Goal: Task Accomplishment & Management: Use online tool/utility

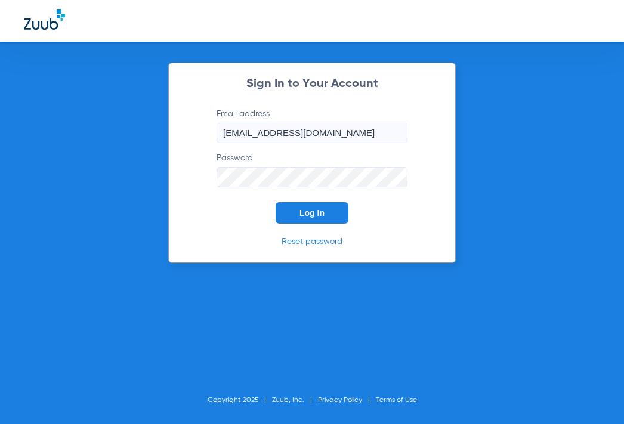
click at [313, 214] on span "Log In" at bounding box center [311, 213] width 25 height 10
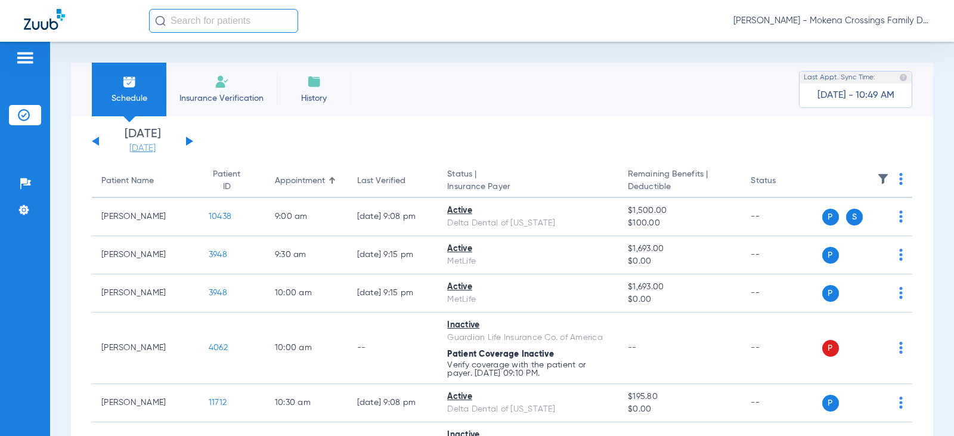
click at [150, 147] on link "[DATE]" at bounding box center [143, 149] width 72 height 12
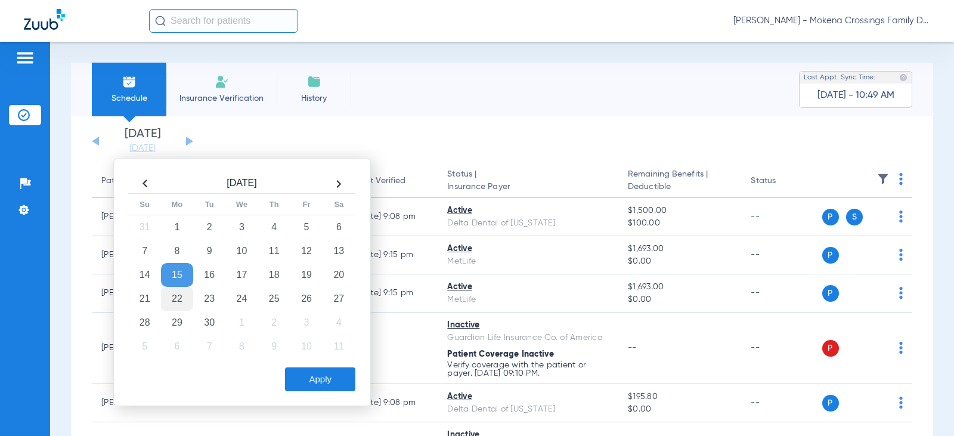
click at [175, 303] on td "22" at bounding box center [177, 299] width 32 height 24
click at [324, 366] on div "Apply" at bounding box center [241, 376] width 230 height 30
click at [323, 375] on button "Apply" at bounding box center [320, 379] width 70 height 24
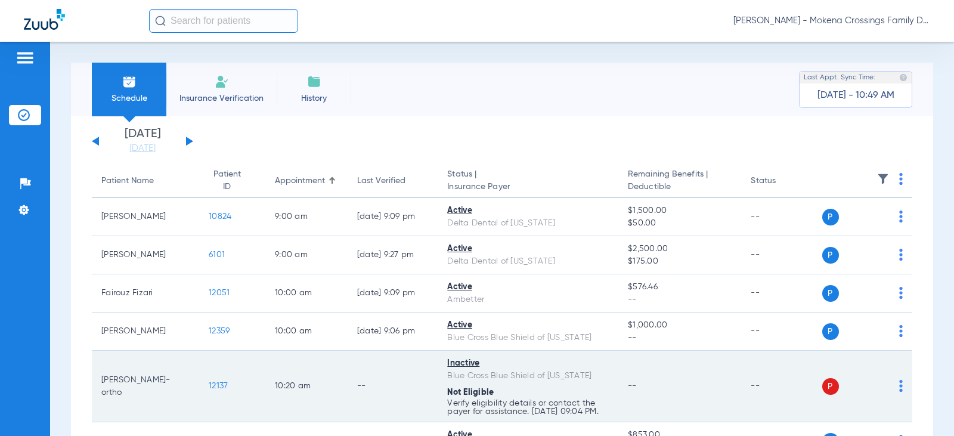
click at [623, 396] on td "P S" at bounding box center [868, 387] width 91 height 72
click at [623, 389] on img at bounding box center [901, 386] width 4 height 12
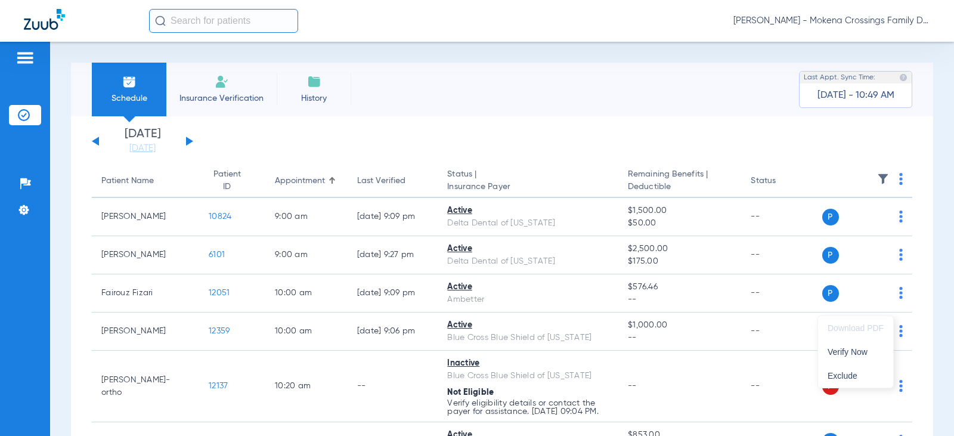
click at [623, 131] on div at bounding box center [477, 218] width 954 height 436
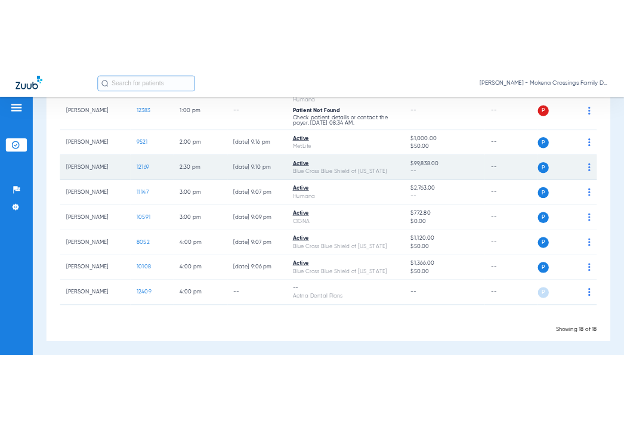
scroll to position [592, 0]
